Goal: Check status: Check status

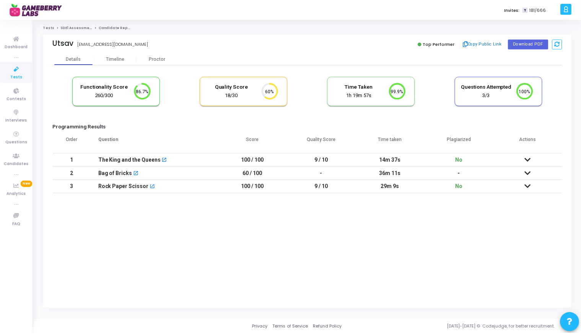
scroll to position [16, 19]
click at [17, 71] on icon at bounding box center [16, 69] width 16 height 10
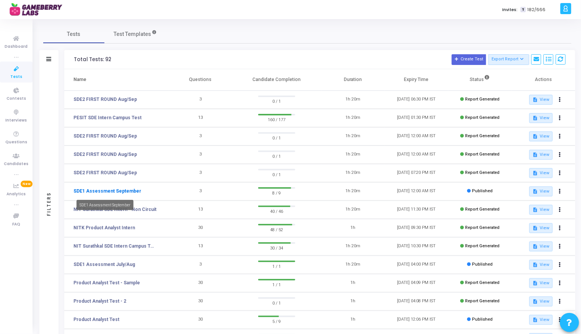
click at [125, 191] on link "SDE1 Assessment September" at bounding box center [107, 191] width 68 height 7
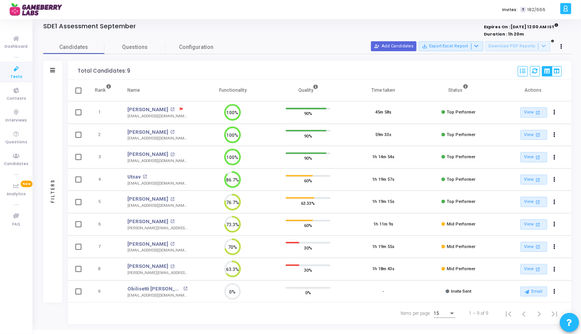
scroll to position [20, 0]
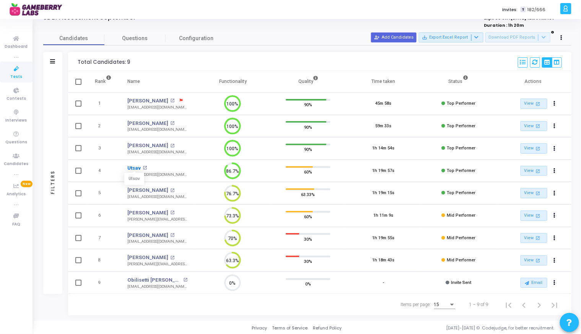
click at [136, 168] on link "Utsav" at bounding box center [133, 168] width 13 height 8
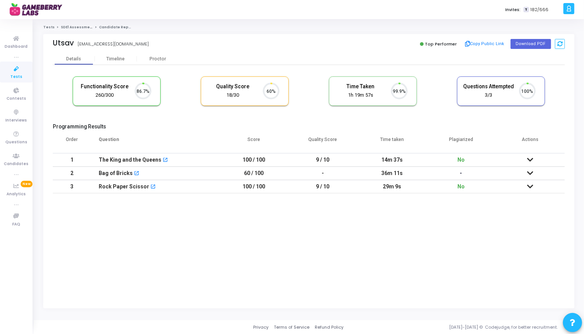
scroll to position [3, 3]
